Goal: Task Accomplishment & Management: Use online tool/utility

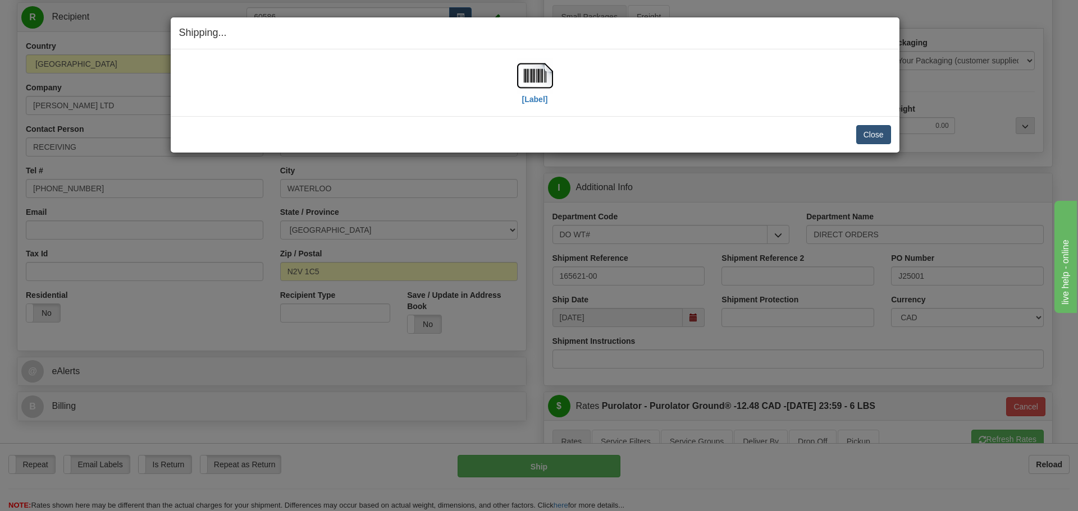
scroll to position [112, 0]
click at [880, 131] on button "Close" at bounding box center [873, 134] width 35 height 19
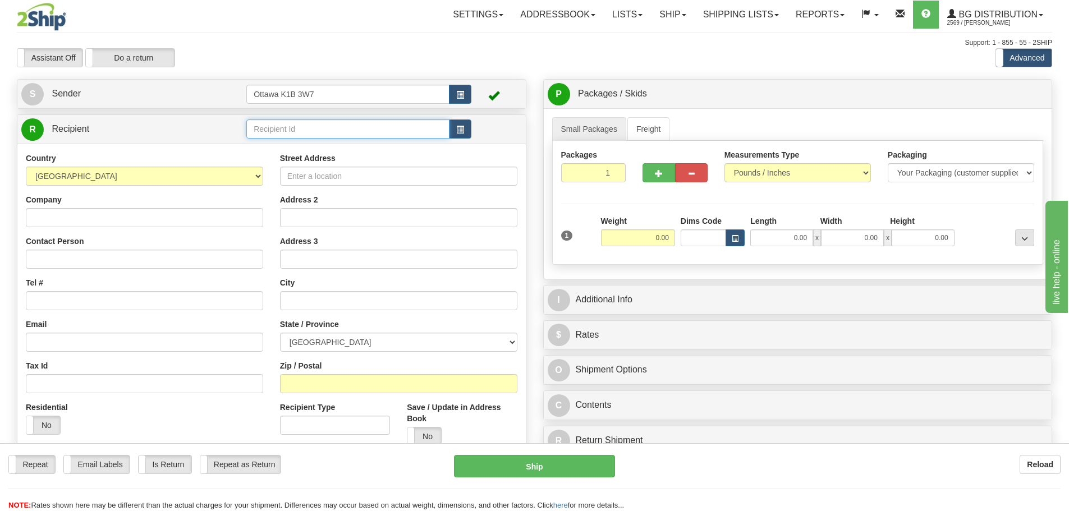
click at [338, 134] on input "text" at bounding box center [347, 129] width 203 height 19
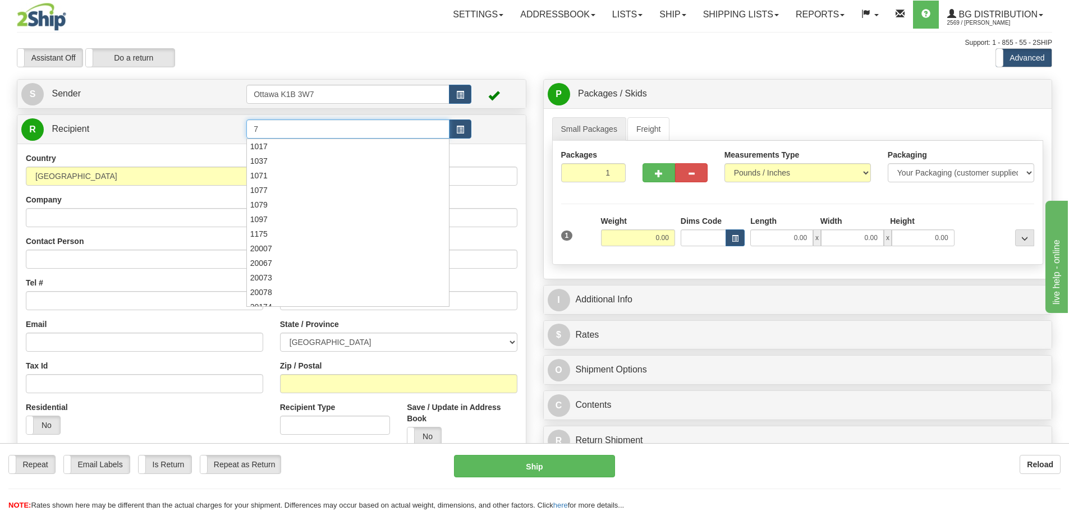
type input "7"
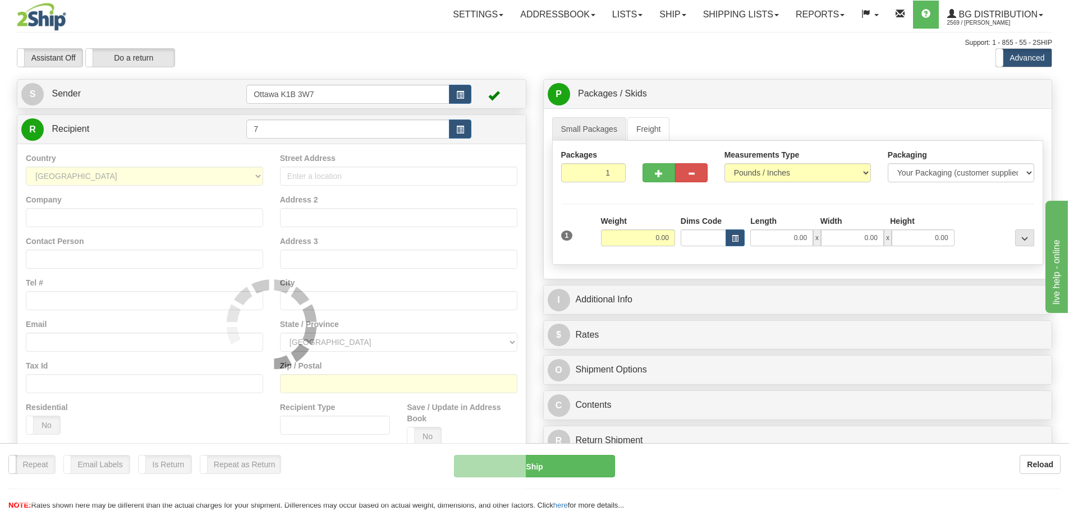
click at [420, 69] on div "Toggle navigation Settings Shipping Preferences Fields Preferences New" at bounding box center [534, 319] width 1069 height 638
